Goal: Obtain resource: Download file/media

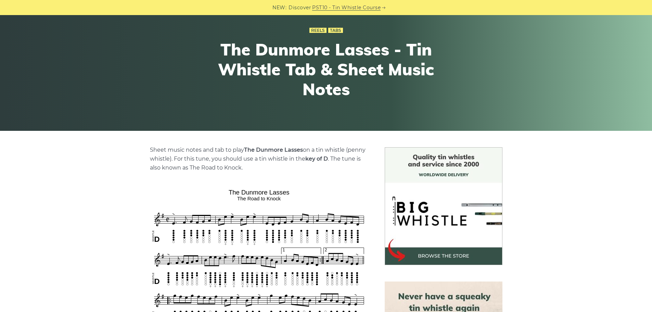
scroll to position [171, 0]
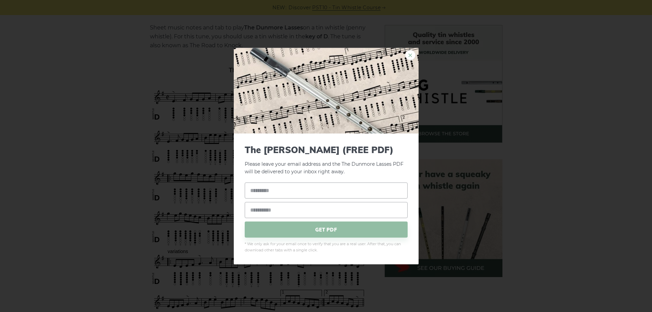
click at [406, 56] on link "×" at bounding box center [410, 55] width 10 height 10
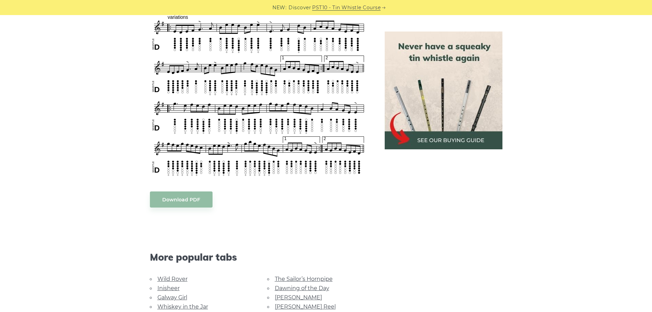
scroll to position [411, 0]
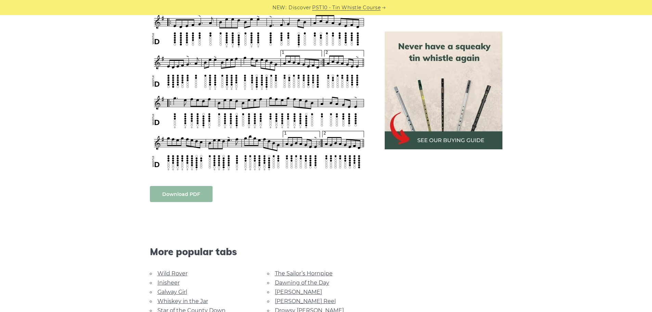
click at [186, 196] on body "NEW: Discover PST10 - Tin Whistle Course Lessons Fingering Charts Tabs & Notes …" at bounding box center [326, 208] width 652 height 1238
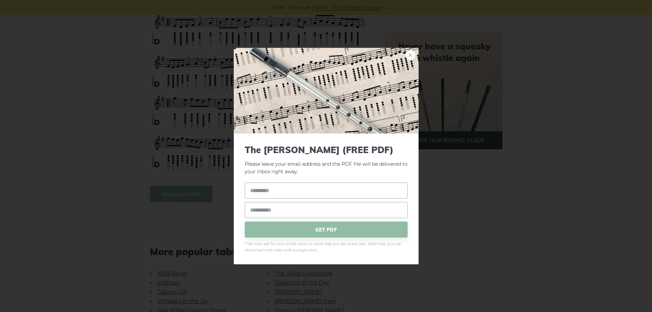
click at [407, 54] on link "×" at bounding box center [410, 55] width 10 height 10
click at [184, 198] on body "NEW: Discover PST10 - Tin Whistle Course Lessons Fingering Charts Tabs & Notes …" at bounding box center [326, 208] width 652 height 1238
click at [298, 184] on input "text" at bounding box center [326, 190] width 163 height 16
type input "**********"
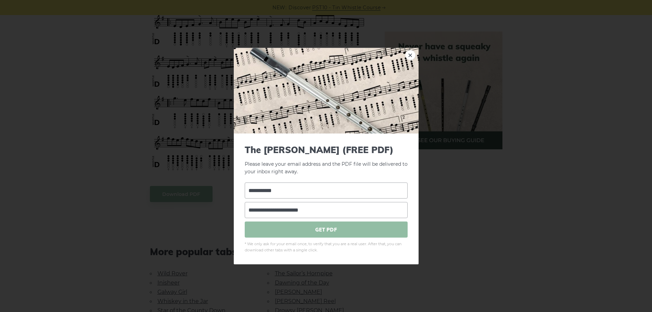
click at [321, 229] on span "GET PDF" at bounding box center [326, 229] width 163 height 16
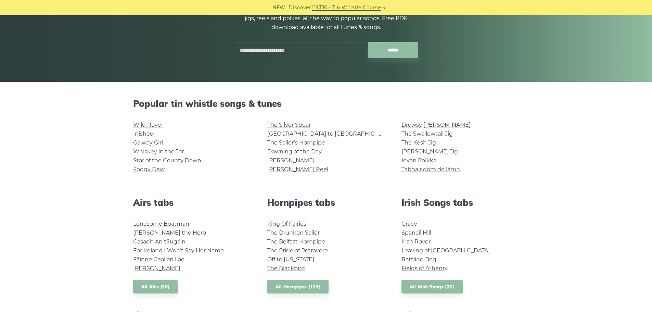
scroll to position [137, 0]
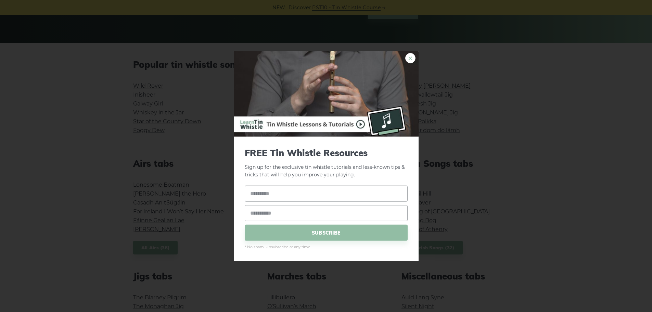
click at [407, 60] on link "×" at bounding box center [410, 58] width 10 height 10
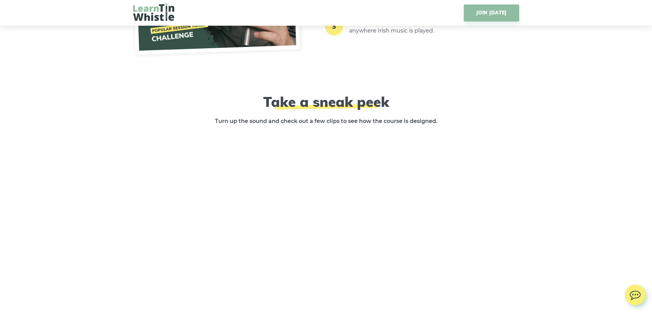
scroll to position [1198, 0]
